Goal: Information Seeking & Learning: Check status

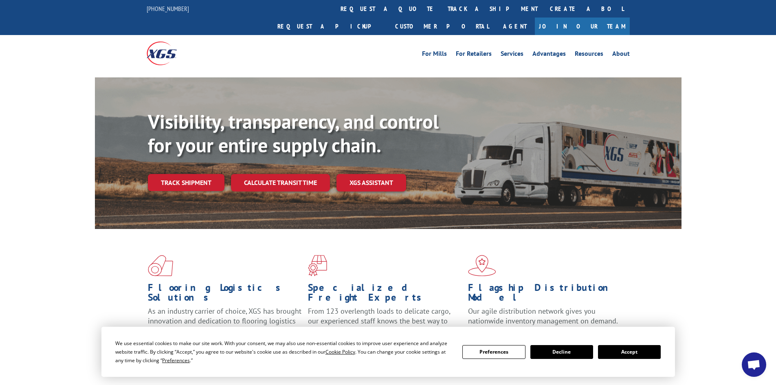
click at [184, 174] on link "Track shipment" at bounding box center [186, 182] width 77 height 17
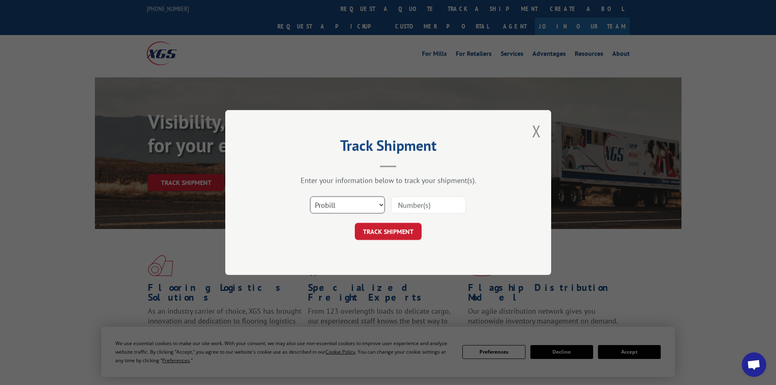
click at [373, 206] on select "Select category... Probill BOL PO" at bounding box center [347, 204] width 75 height 17
click at [401, 200] on input at bounding box center [428, 204] width 75 height 17
paste input "17009358"
type input "17009358"
click at [389, 230] on button "TRACK SHIPMENT" at bounding box center [388, 231] width 67 height 17
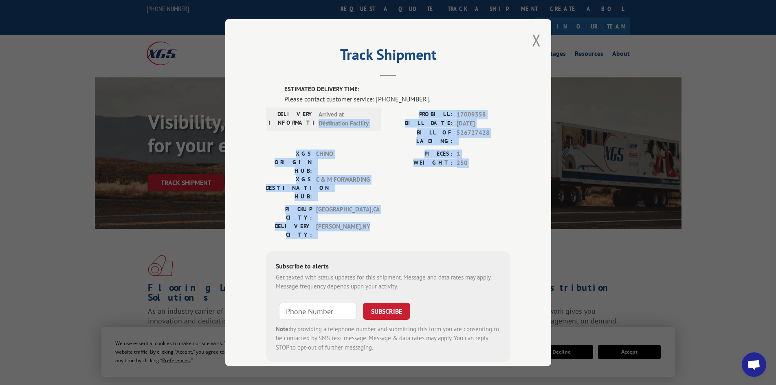
drag, startPoint x: 321, startPoint y: 121, endPoint x: 356, endPoint y: 185, distance: 72.2
click at [356, 185] on div "ESTIMATED DELIVERY TIME: Please contact customer service: [PHONE_NUMBER]. DELIV…" at bounding box center [388, 223] width 245 height 277
click at [356, 222] on span "[GEOGRAPHIC_DATA] , [GEOGRAPHIC_DATA]" at bounding box center [343, 230] width 55 height 17
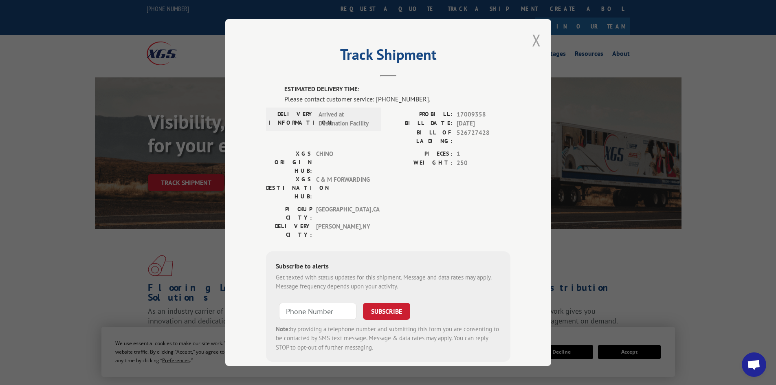
click at [532, 41] on button "Close modal" at bounding box center [536, 40] width 9 height 22
